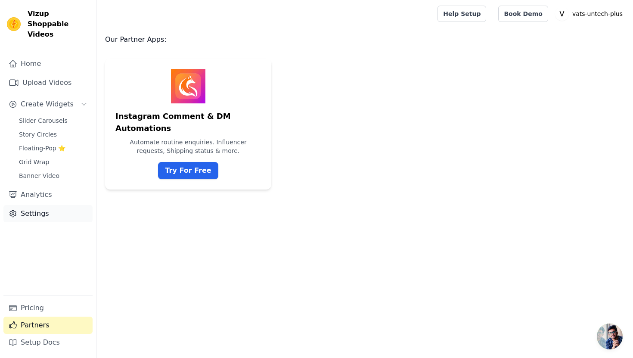
click at [62, 205] on link "Settings" at bounding box center [47, 213] width 89 height 17
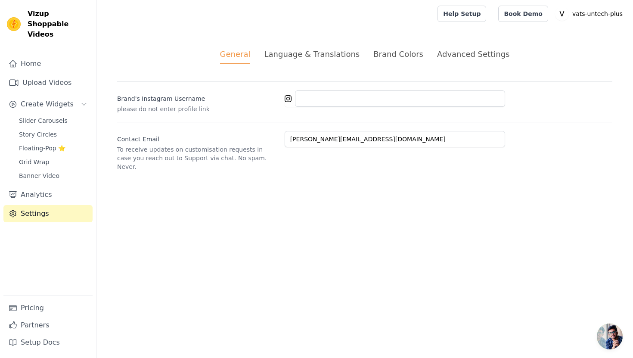
click at [291, 58] on div "Language & Translations" at bounding box center [312, 54] width 96 height 12
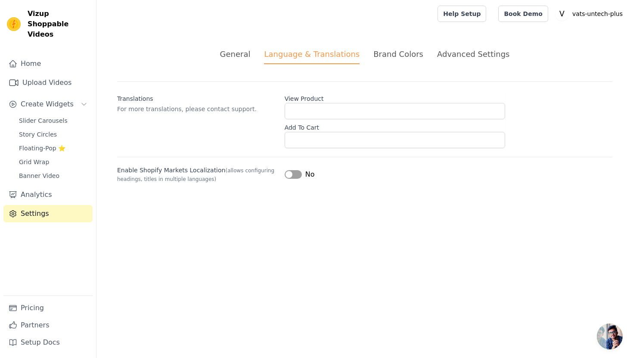
click at [395, 50] on div "Brand Colors" at bounding box center [398, 54] width 50 height 12
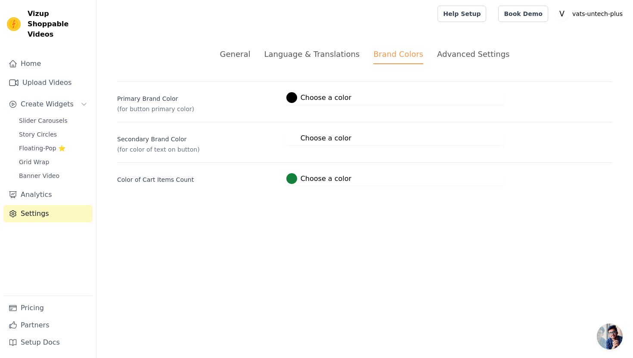
click at [457, 59] on div "Advanced Settings" at bounding box center [473, 54] width 72 height 12
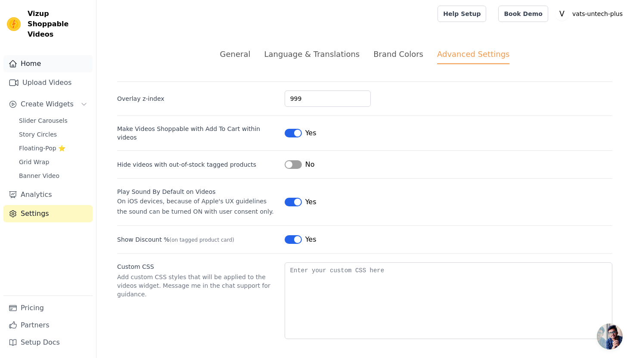
click at [41, 55] on link "Home" at bounding box center [47, 63] width 89 height 17
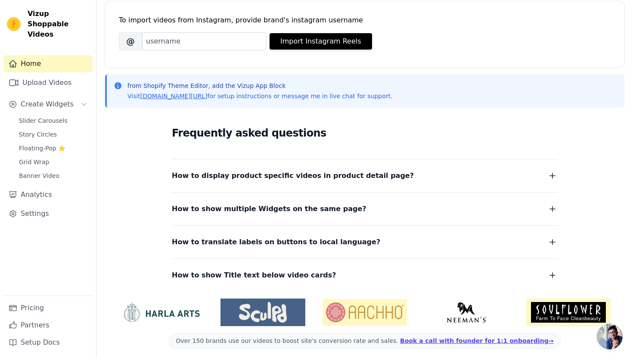
scroll to position [125, 0]
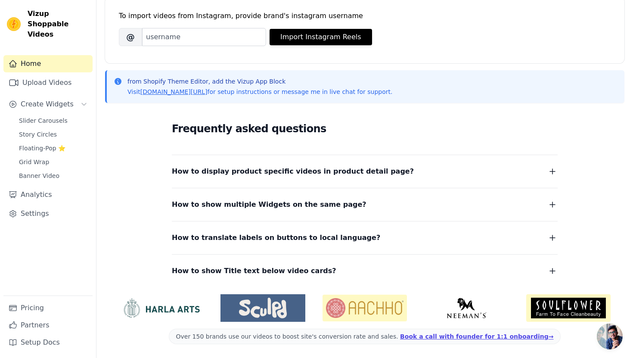
click at [289, 175] on span "How to display product specific videos in product detail page?" at bounding box center [293, 171] width 242 height 12
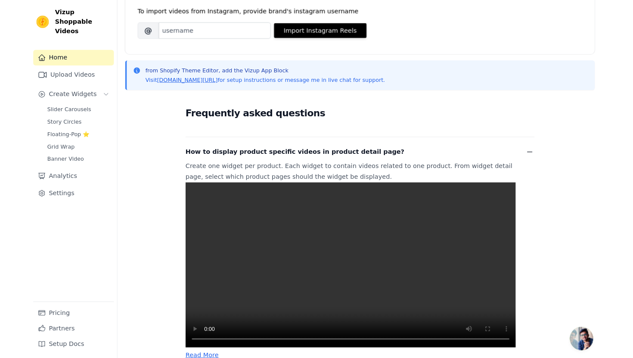
scroll to position [290, 0]
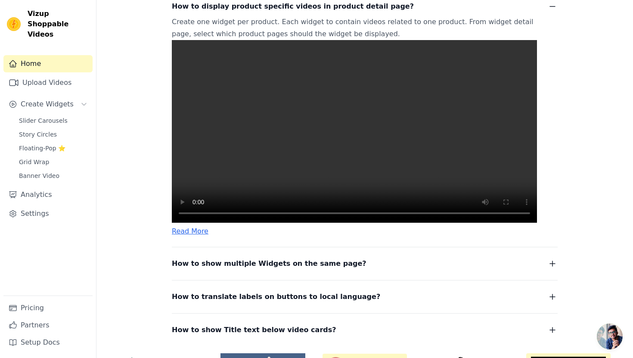
click at [427, 180] on video at bounding box center [354, 131] width 365 height 183
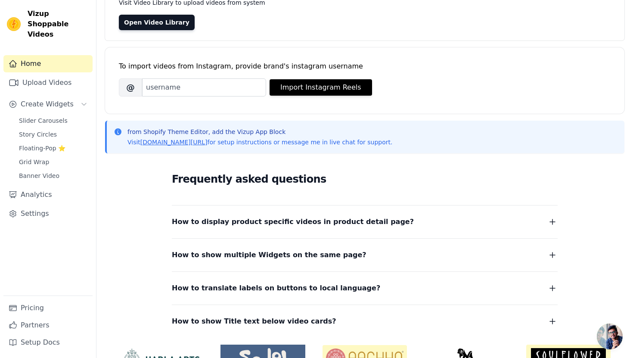
scroll to position [0, 0]
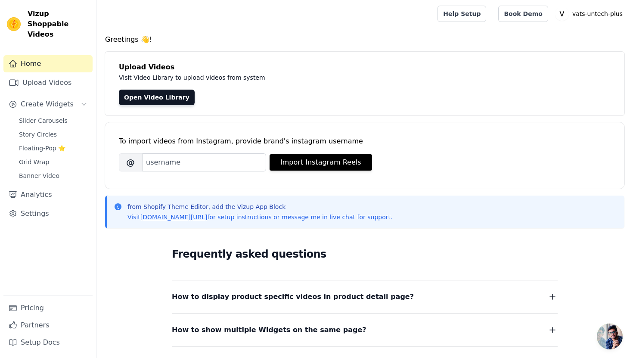
click at [396, 291] on button "How to display product specific videos in product detail page?" at bounding box center [365, 297] width 386 height 12
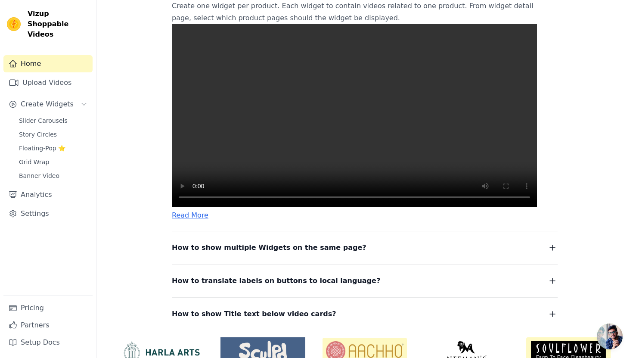
scroll to position [372, 0]
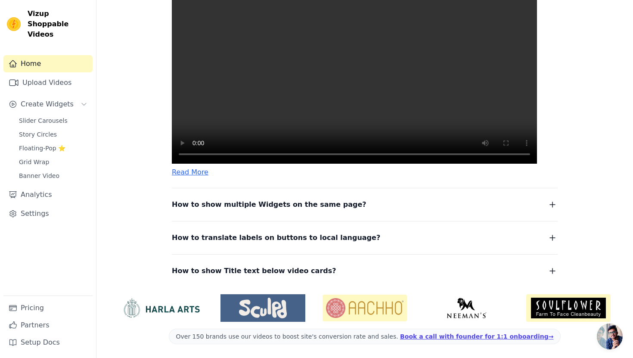
click at [239, 214] on dl "How to display product specific videos in product detail page? Create one widge…" at bounding box center [365, 104] width 386 height 346
click at [550, 200] on icon "button" at bounding box center [552, 204] width 10 height 10
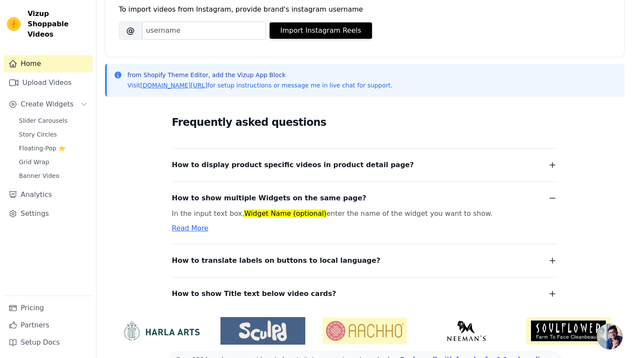
scroll to position [134, 0]
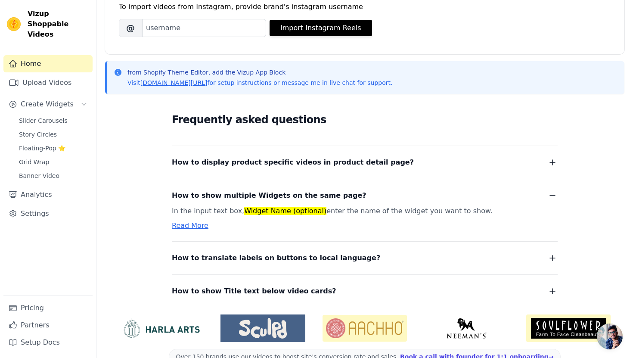
click at [347, 256] on button "How to translate labels on buttons to local language?" at bounding box center [365, 258] width 386 height 12
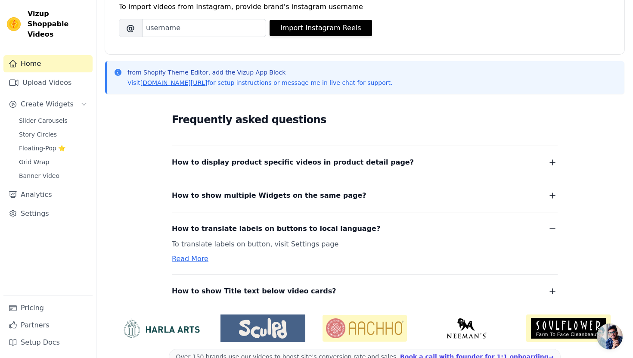
click at [295, 289] on span "How to show Title text below video cards?" at bounding box center [254, 291] width 165 height 12
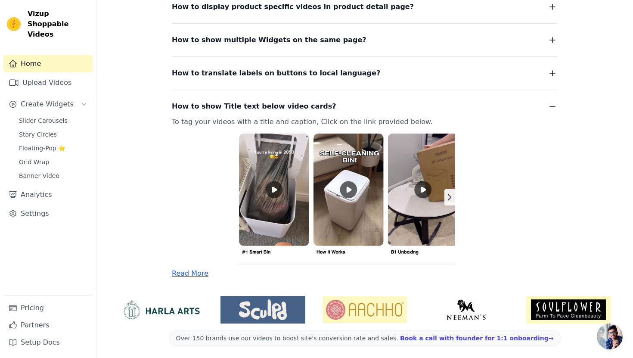
scroll to position [292, 0]
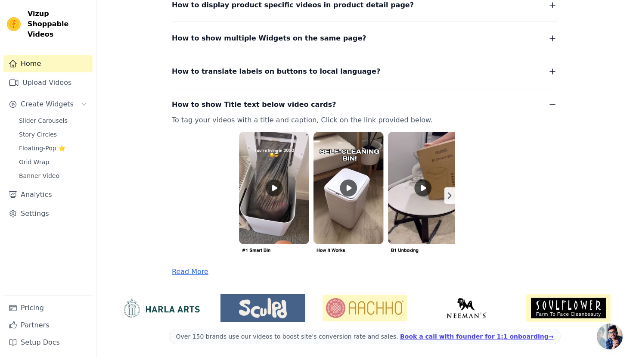
click at [608, 337] on span "Open chat" at bounding box center [610, 336] width 26 height 26
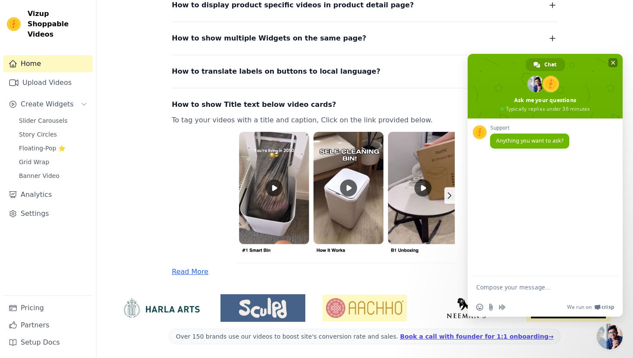
click at [619, 67] on span at bounding box center [545, 86] width 155 height 65
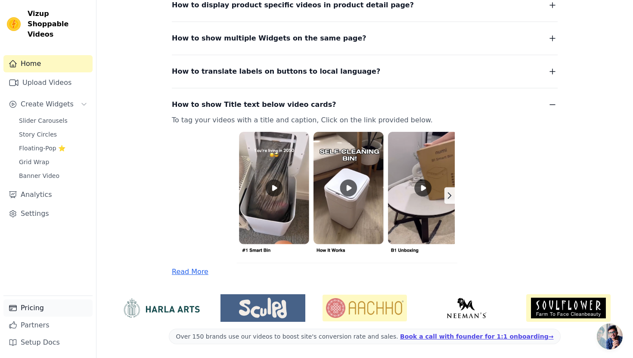
click at [46, 311] on link "Pricing" at bounding box center [47, 307] width 89 height 17
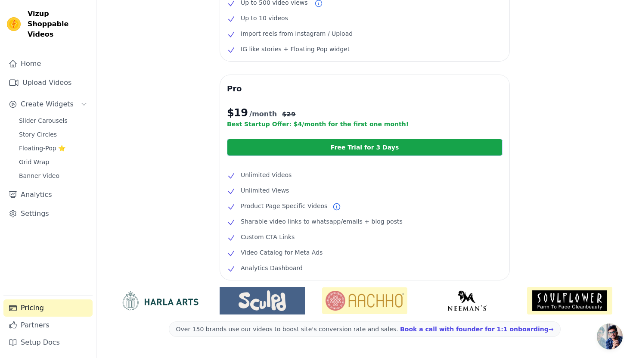
scroll to position [146, 0]
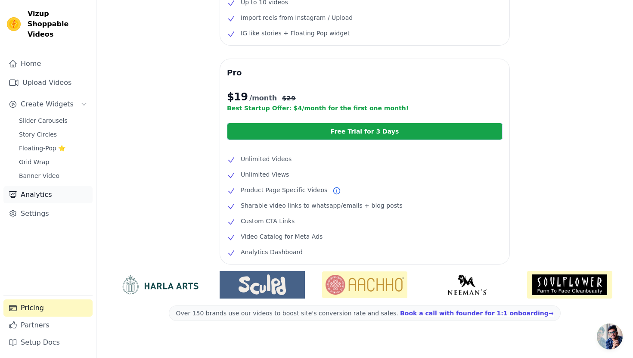
click at [62, 188] on link "Analytics" at bounding box center [47, 194] width 89 height 17
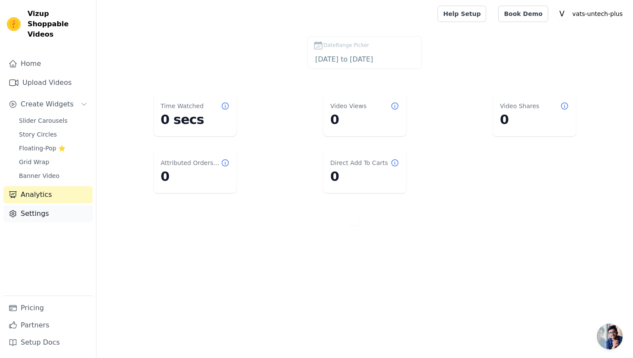
click at [39, 205] on link "Settings" at bounding box center [47, 213] width 89 height 17
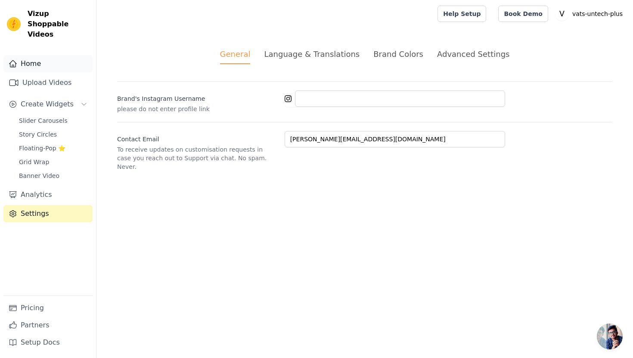
click at [76, 57] on link "Home" at bounding box center [47, 63] width 89 height 17
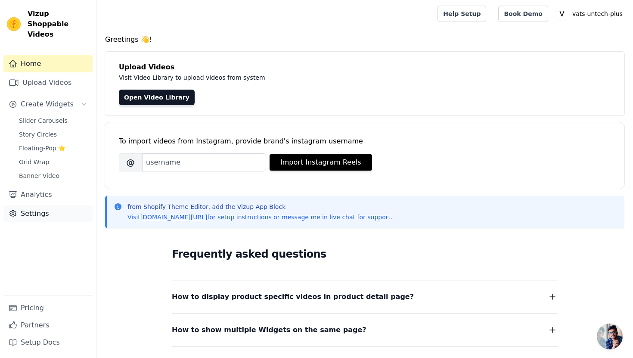
click at [60, 205] on link "Settings" at bounding box center [47, 213] width 89 height 17
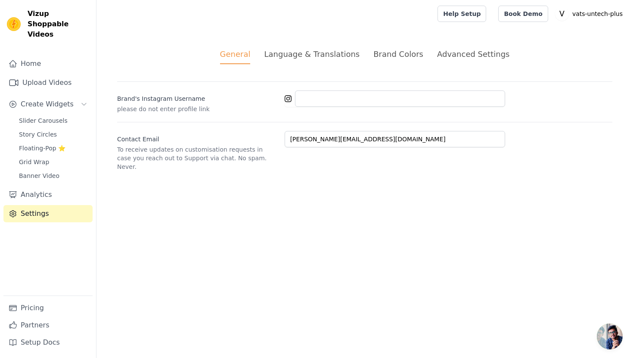
click at [305, 57] on div "Language & Translations" at bounding box center [312, 54] width 96 height 12
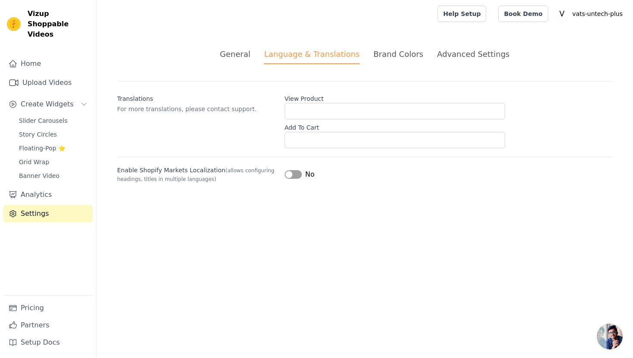
click at [411, 56] on div "Brand Colors" at bounding box center [398, 54] width 50 height 12
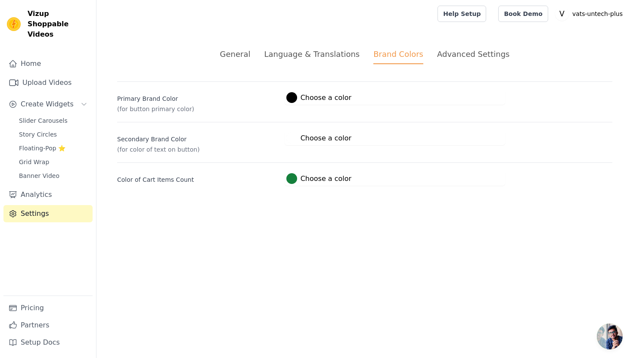
click at [458, 61] on li "Advanced Settings" at bounding box center [473, 56] width 72 height 16
